Goal: Information Seeking & Learning: Learn about a topic

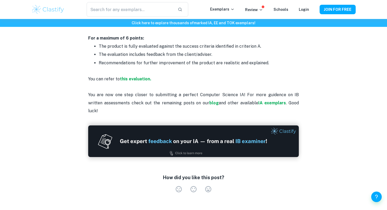
scroll to position [961, 0]
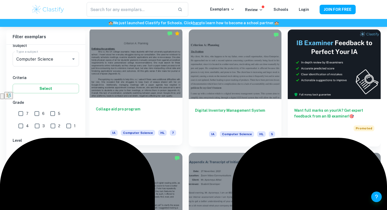
scroll to position [151, 0]
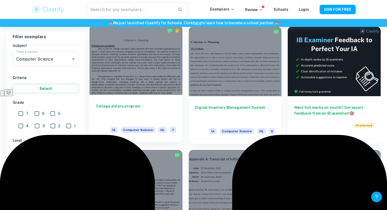
click at [146, 78] on div at bounding box center [135, 59] width 93 height 69
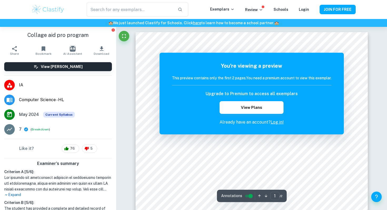
scroll to position [462, 0]
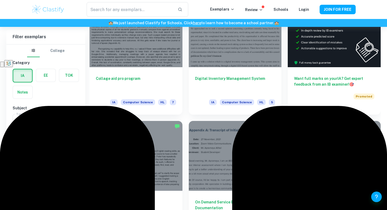
scroll to position [236, 0]
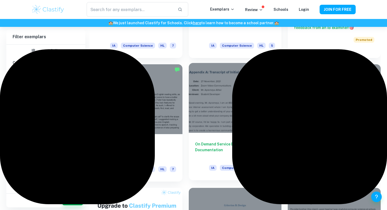
drag, startPoint x: 238, startPoint y: 125, endPoint x: 254, endPoint y: 161, distance: 39.1
click at [254, 161] on div "On Demand Service Booking System Documentation IA Computer Science HL 7" at bounding box center [235, 156] width 93 height 47
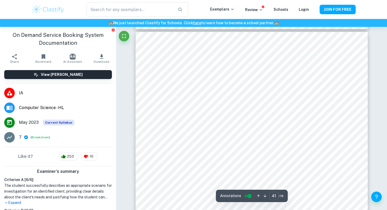
scroll to position [13514, 0]
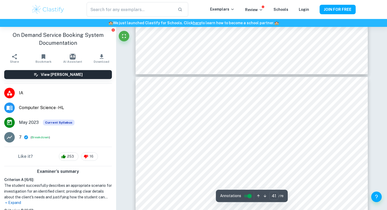
type input "40"
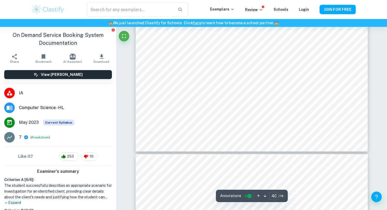
scroll to position [13369, 0]
